Goal: Use online tool/utility: Utilize a website feature to perform a specific function

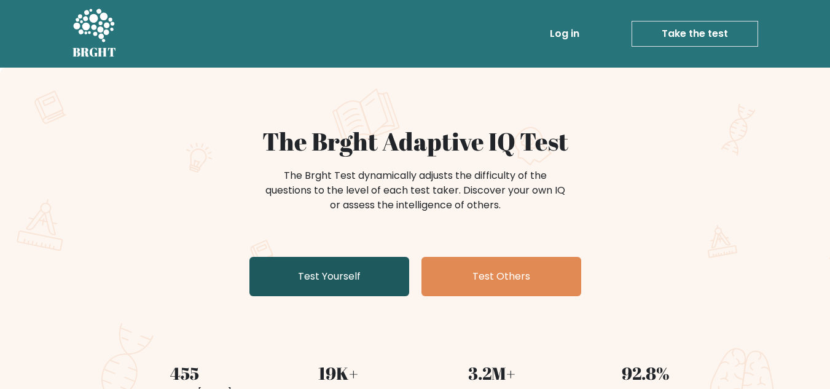
click at [342, 273] on link "Test Yourself" at bounding box center [329, 276] width 160 height 39
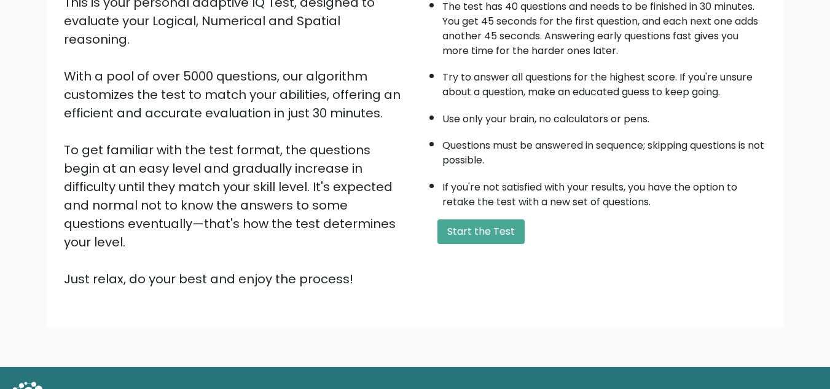
scroll to position [174, 0]
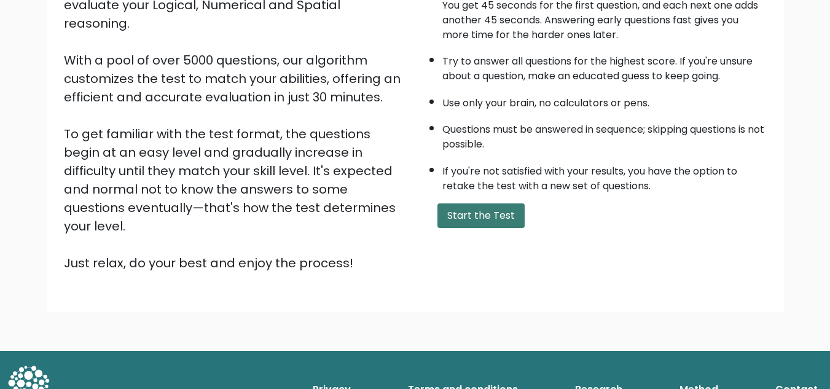
click at [492, 211] on button "Start the Test" at bounding box center [480, 215] width 87 height 25
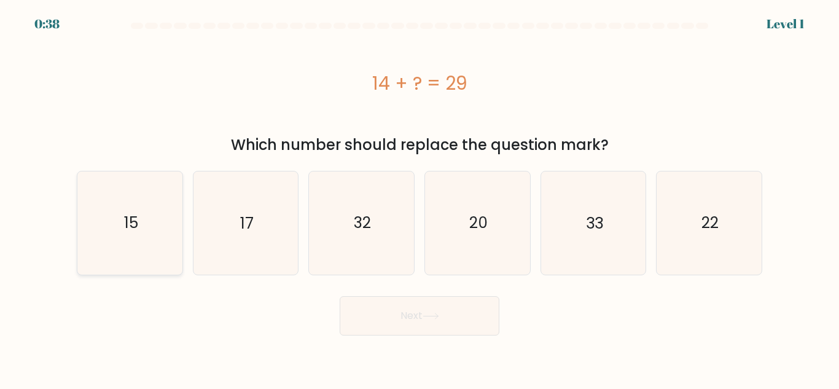
click at [133, 224] on text "15" at bounding box center [130, 223] width 14 height 22
click at [420, 198] on input "a. 15" at bounding box center [420, 196] width 1 height 3
radio input "true"
click at [457, 315] on button "Next" at bounding box center [420, 315] width 160 height 39
